Goal: Information Seeking & Learning: Learn about a topic

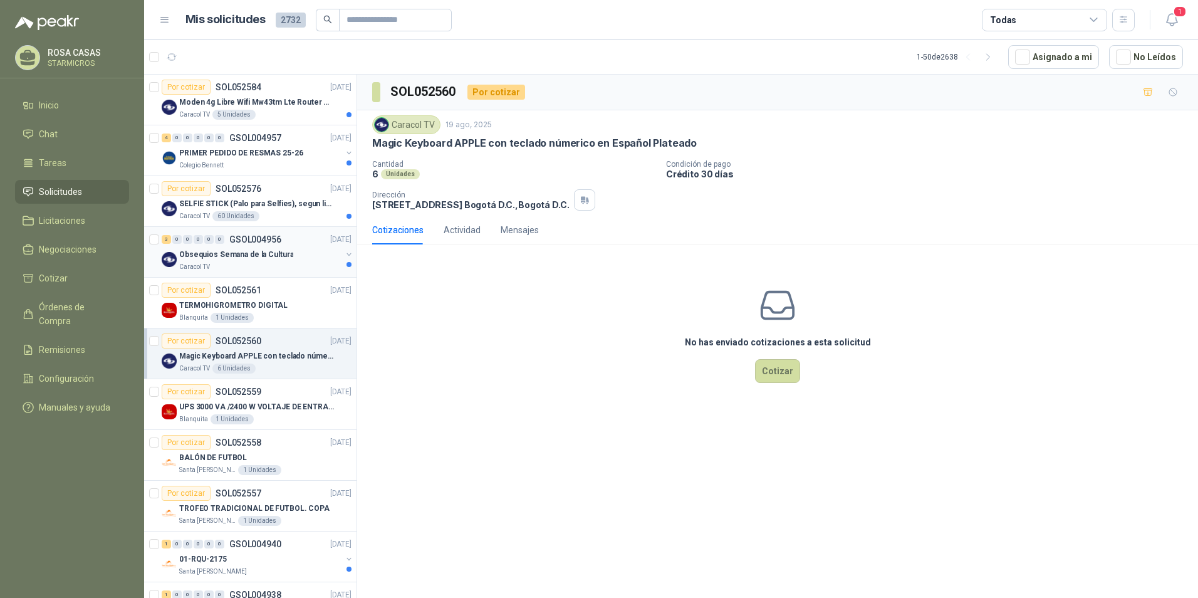
click at [259, 260] on p "Obsequios Semana de la Cultura" at bounding box center [236, 255] width 114 height 12
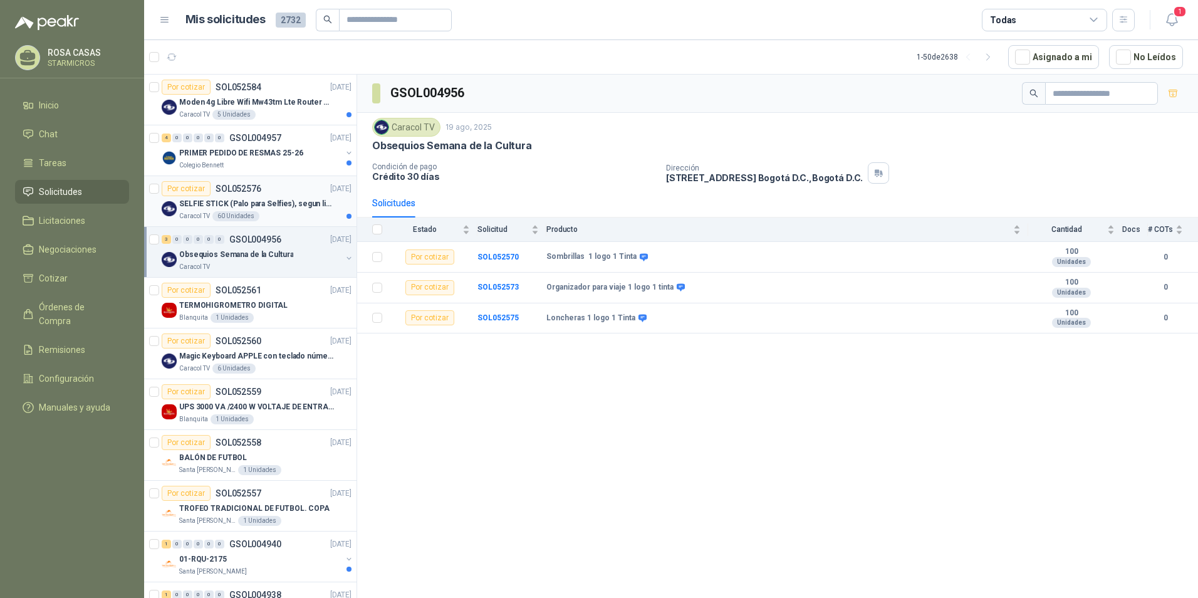
click at [285, 199] on p "SELFIE STICK (Palo para Selfies), segun link adjunto" at bounding box center [257, 204] width 156 height 12
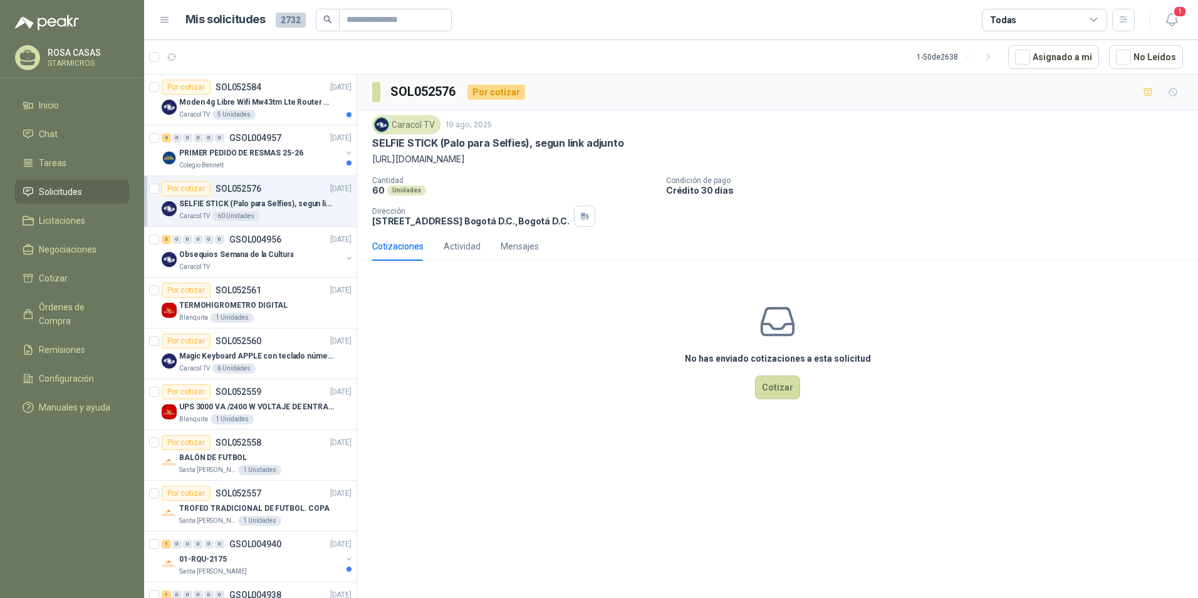
drag, startPoint x: 579, startPoint y: 159, endPoint x: 369, endPoint y: 170, distance: 210.1
click at [369, 170] on div "Caracol TV [DATE] SELFIE STICK (Palo para Selfies), segun link adjunto [URL][DO…" at bounding box center [777, 171] width 841 height 122
copy p "[URL][DOMAIN_NAME]"
drag, startPoint x: 226, startPoint y: 140, endPoint x: 238, endPoint y: 140, distance: 11.9
click at [226, 140] on div "4 0 0 0 0 0 GSOL004957" at bounding box center [222, 137] width 120 height 9
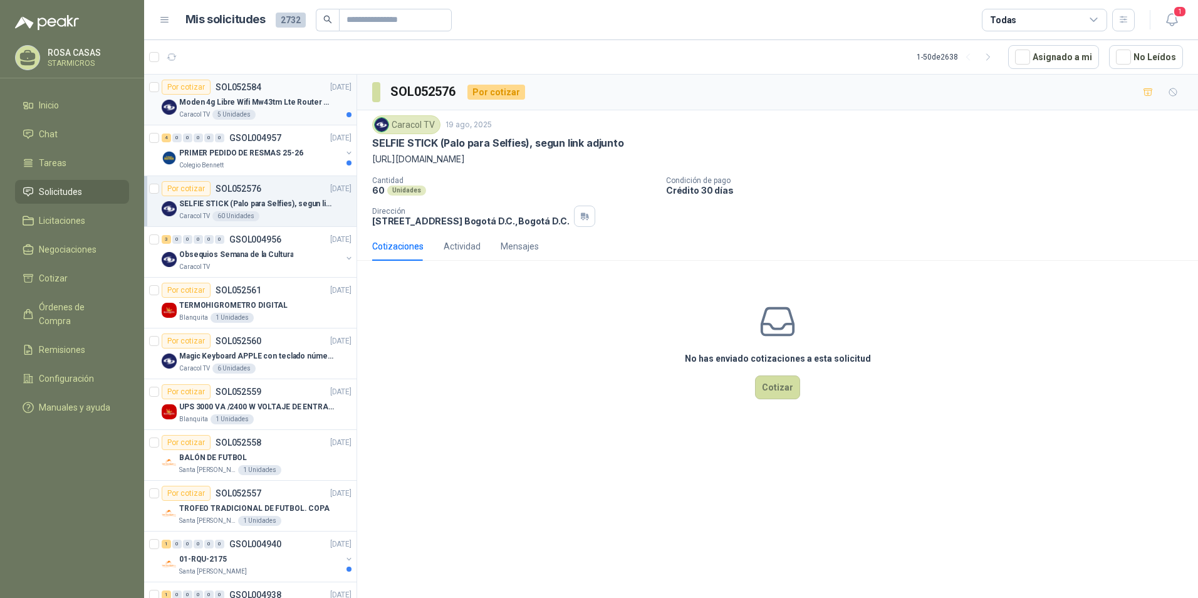
click at [263, 106] on p "Moden 4g Libre Wifi Mw43tm Lte Router Móvil Internet 5ghz" at bounding box center [257, 102] width 156 height 12
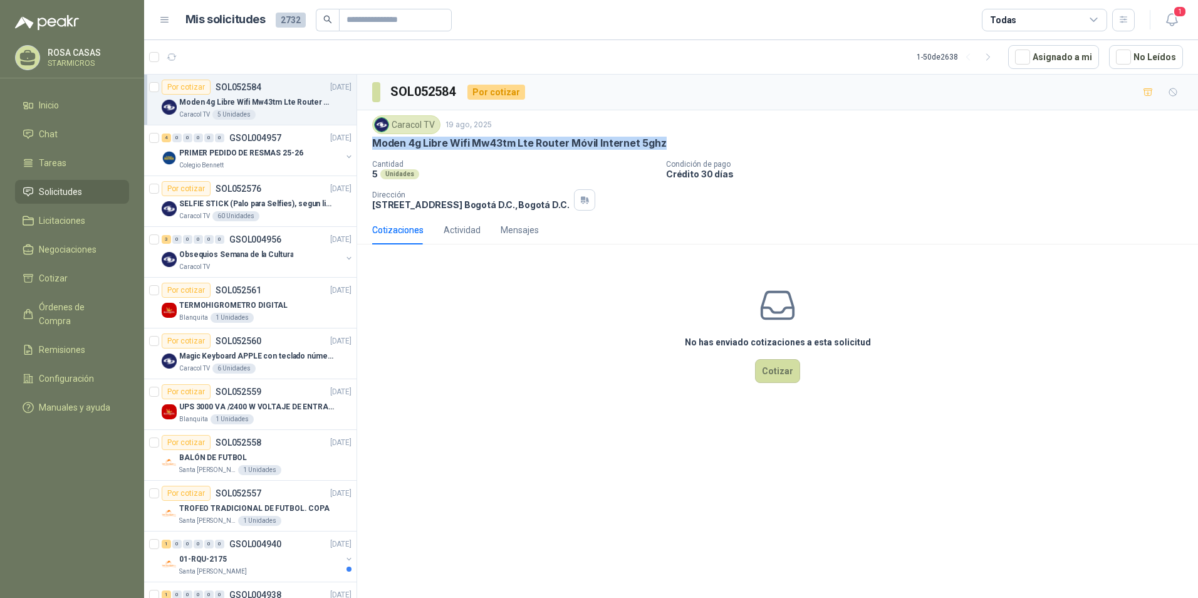
drag, startPoint x: 371, startPoint y: 142, endPoint x: 661, endPoint y: 142, distance: 290.0
click at [661, 142] on div "Caracol TV [DATE] Moden 4g Libre Wifi Mw43tm Lte Router Móvil Internet 5ghz Can…" at bounding box center [777, 162] width 841 height 105
copy p "Moden 4g Libre Wifi Mw43tm Lte Router Móvil Internet 5ghz"
click at [430, 147] on p "Moden 4g Libre Wifi Mw43tm Lte Router Móvil Internet 5ghz" at bounding box center [519, 143] width 294 height 13
click at [432, 147] on p "Moden 4g Libre Wifi Mw43tm Lte Router Móvil Internet 5ghz" at bounding box center [519, 143] width 294 height 13
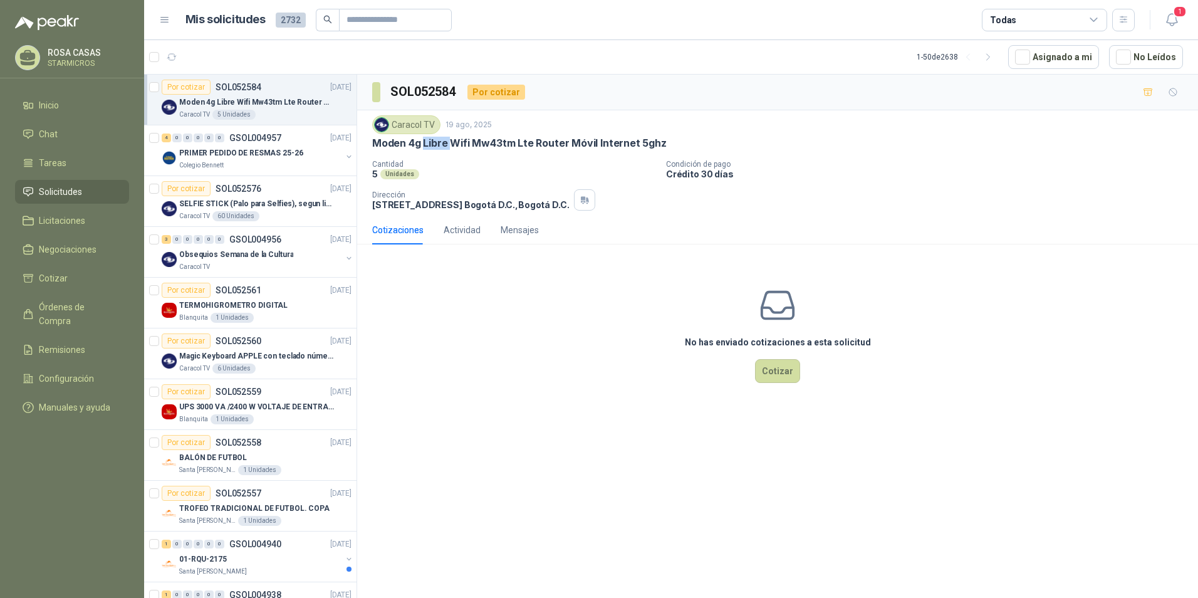
click at [432, 147] on p "Moden 4g Libre Wifi Mw43tm Lte Router Móvil Internet 5ghz" at bounding box center [519, 143] width 294 height 13
copy p "Moden 4g Libre Wifi Mw43tm Lte Router Móvil Internet 5ghz"
click at [1170, 14] on icon "button" at bounding box center [1171, 20] width 11 height 12
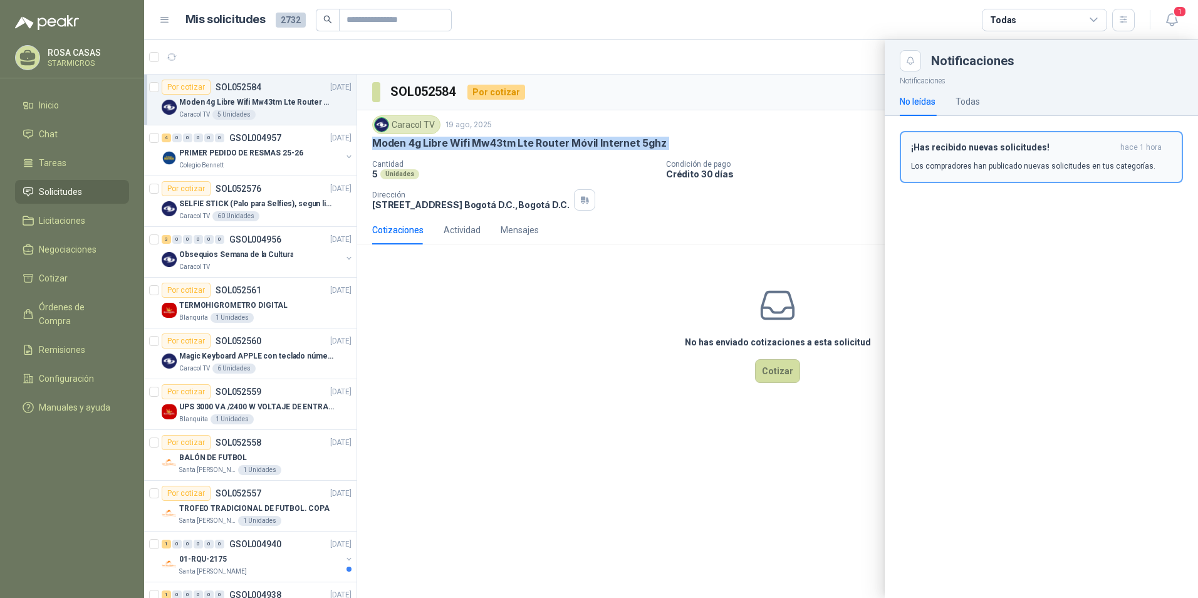
click at [1014, 145] on h3 "¡Has recibido nuevas solicitudes!" at bounding box center [1013, 147] width 204 height 11
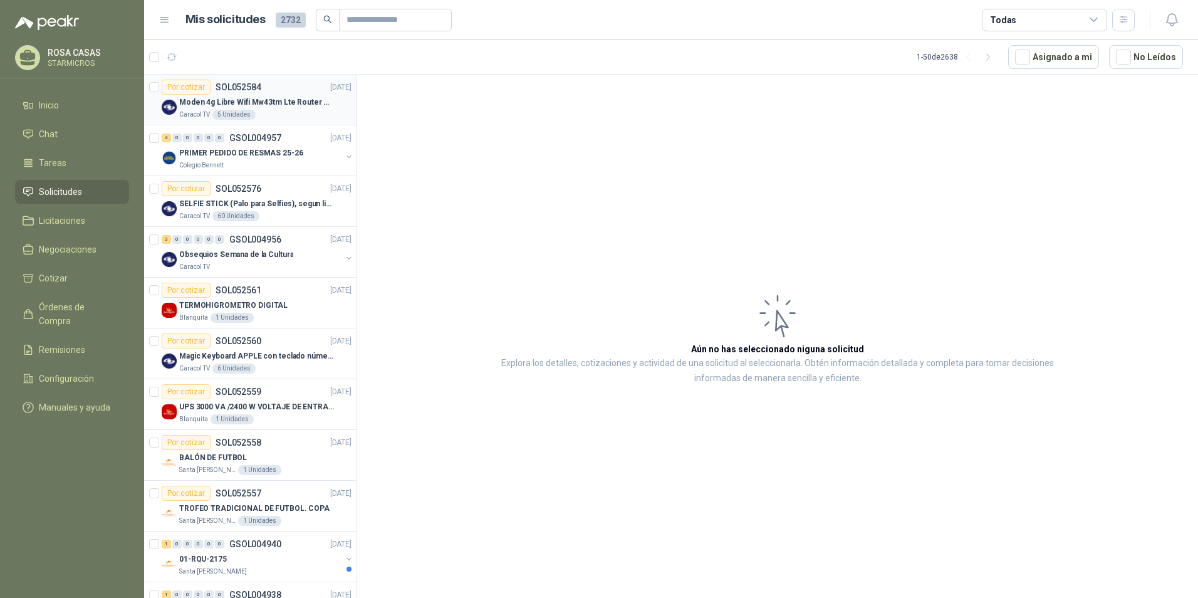
click at [284, 118] on div "Caracol TV 5 Unidades" at bounding box center [265, 115] width 172 height 10
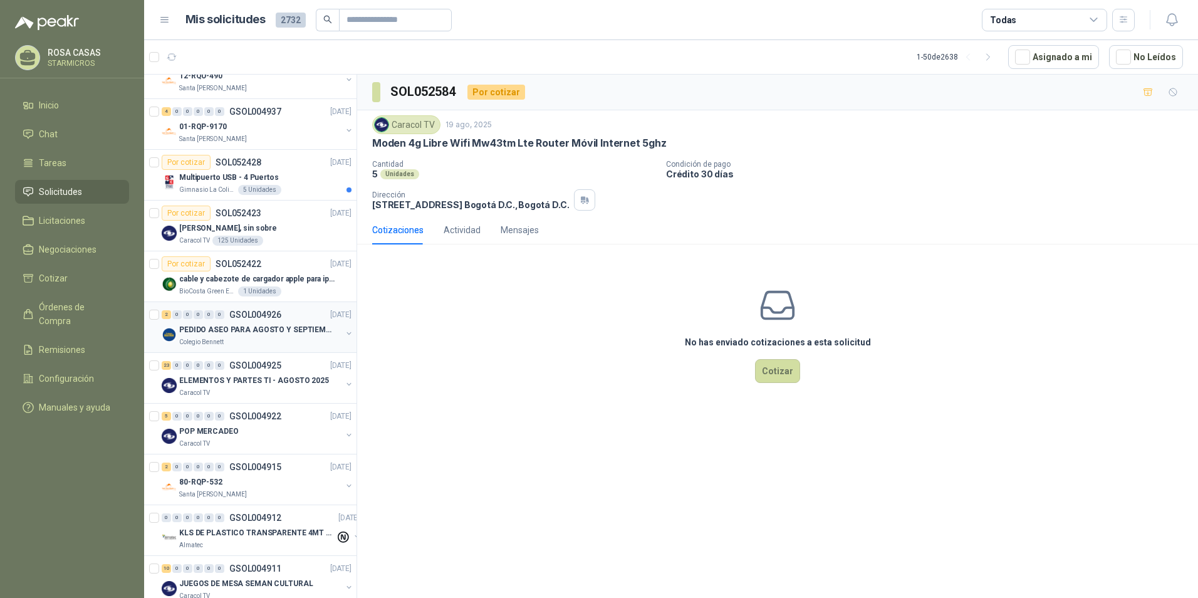
scroll to position [564, 0]
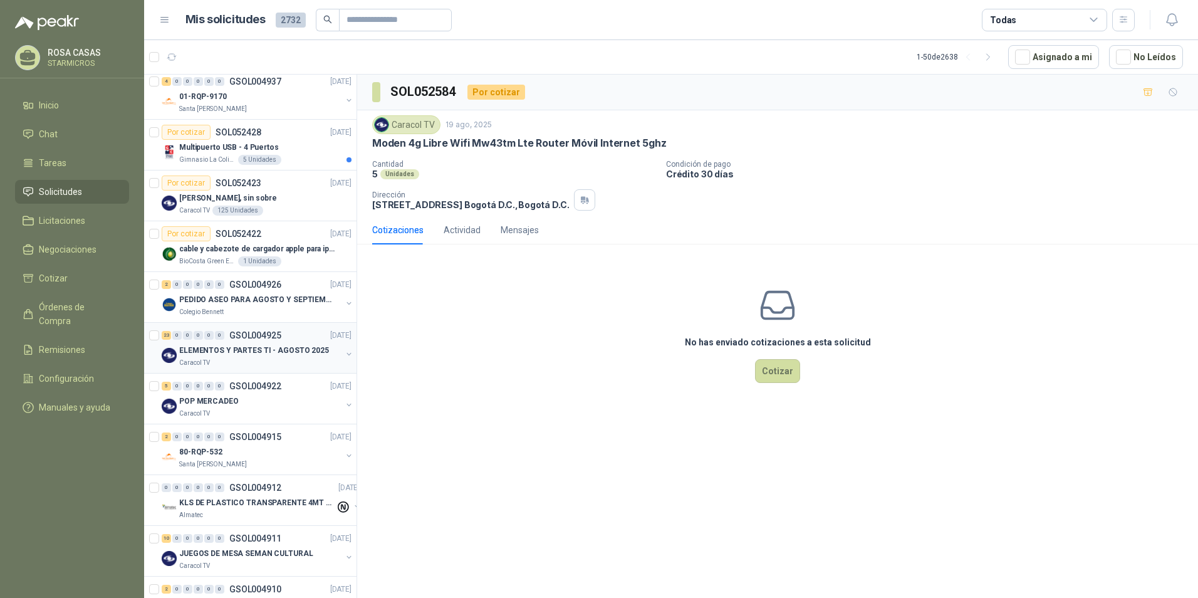
click at [252, 341] on div "23 0 0 0 0 0 GSOL004925 [DATE]" at bounding box center [258, 335] width 192 height 15
